Goal: Book appointment/travel/reservation

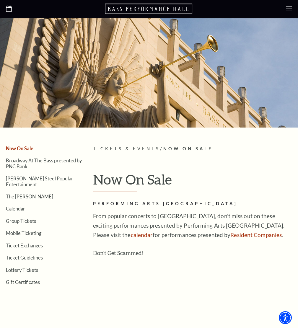
click at [289, 9] on icon at bounding box center [289, 9] width 6 height 6
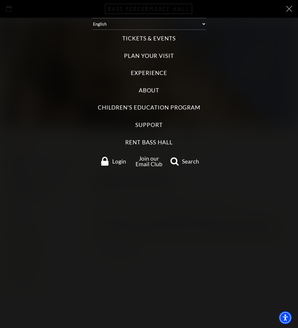
click at [148, 38] on label "Tickets & Events" at bounding box center [148, 39] width 53 height 8
click at [0, 0] on Events "Tickets & Events" at bounding box center [0, 0] width 0 height 0
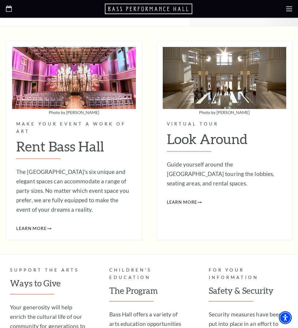
scroll to position [1359, 0]
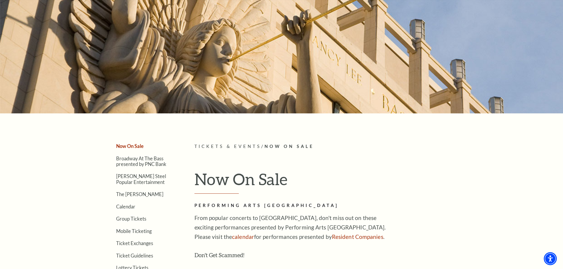
scroll to position [118, 0]
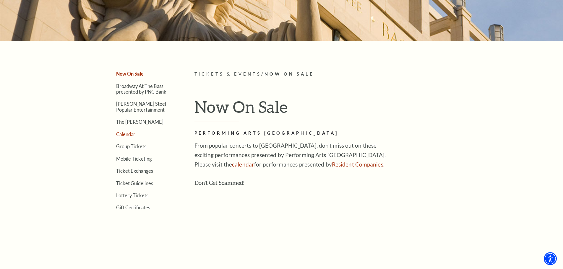
click at [126, 135] on link "Calendar" at bounding box center [125, 134] width 19 height 6
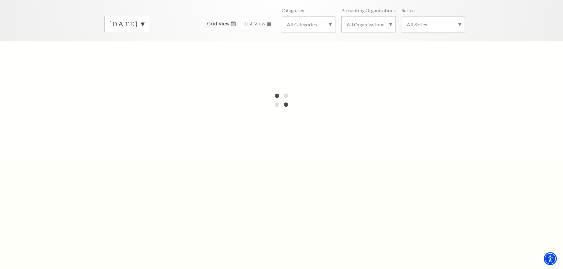
scroll to position [89, 0]
click at [144, 19] on label "[DATE]" at bounding box center [126, 23] width 35 height 9
click at [207, 59] on div at bounding box center [281, 99] width 563 height 118
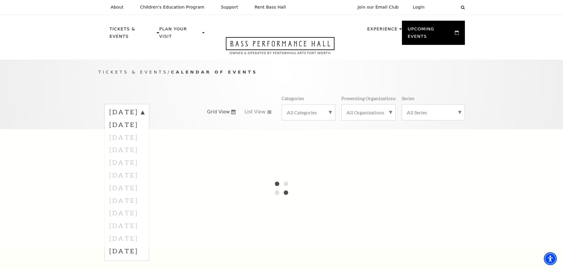
click at [195, 75] on div "Tickets & Events / Calendar of Events [DATE] [DATE] [DATE] [DATE] [DATE] [DATE]…" at bounding box center [281, 99] width 378 height 60
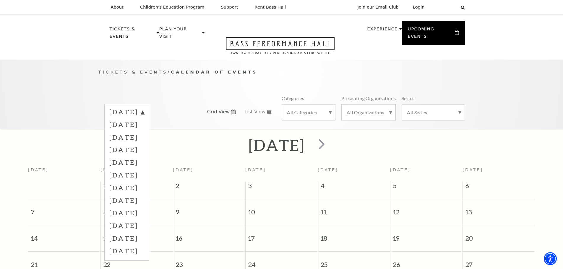
scroll to position [52, 0]
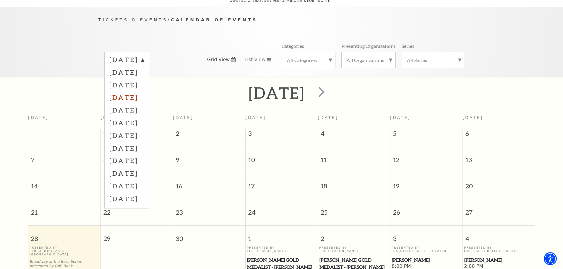
click at [144, 92] on label "[DATE]" at bounding box center [126, 97] width 35 height 13
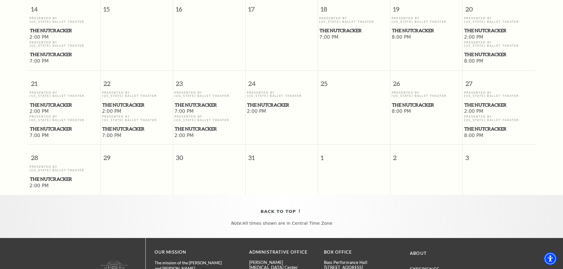
scroll to position [407, 0]
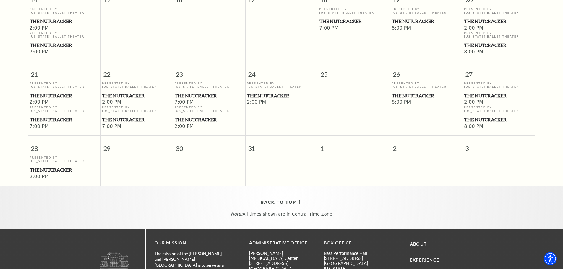
click at [40, 166] on span "The Nutcracker" at bounding box center [64, 169] width 69 height 7
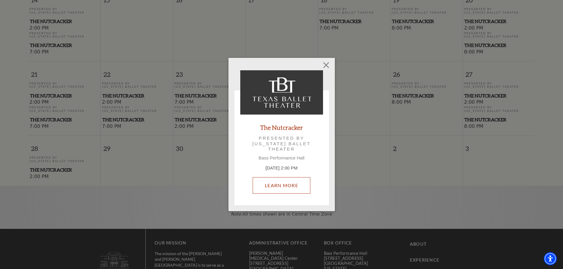
click at [276, 186] on link "Learn More" at bounding box center [282, 185] width 58 height 17
